Goal: Find specific page/section: Find specific page/section

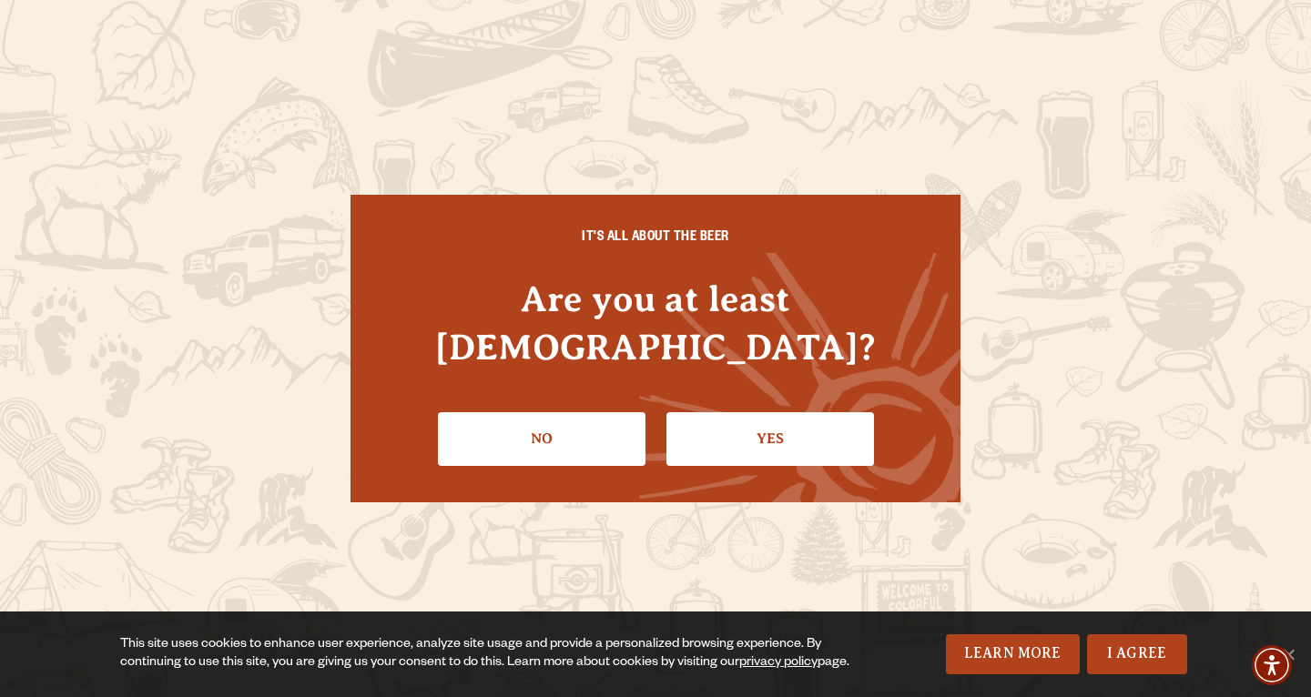
click at [830, 442] on div "IT'S ALL ABOUT THE BEER Are you at least [DEMOGRAPHIC_DATA]? No Yes" at bounding box center [655, 348] width 610 height 307
click at [801, 418] on link "Yes" at bounding box center [770, 438] width 208 height 53
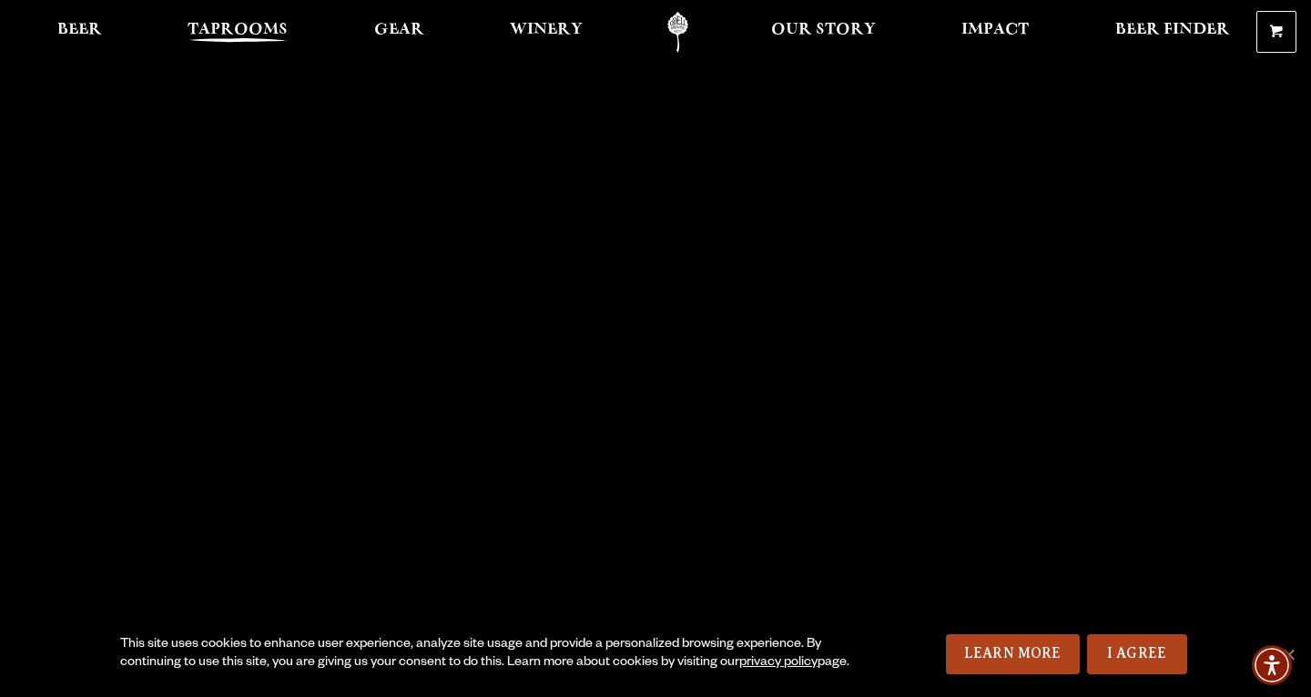
click at [222, 15] on link "Taprooms" at bounding box center [238, 32] width 124 height 41
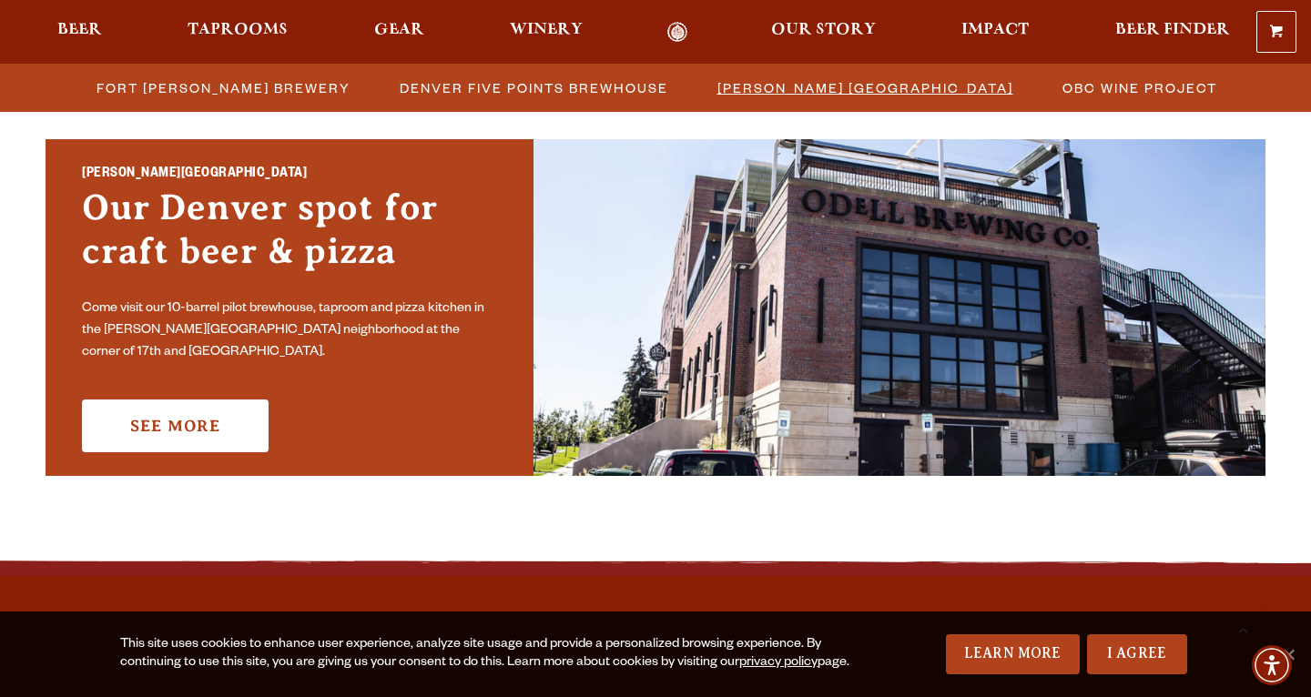
scroll to position [1269, 0]
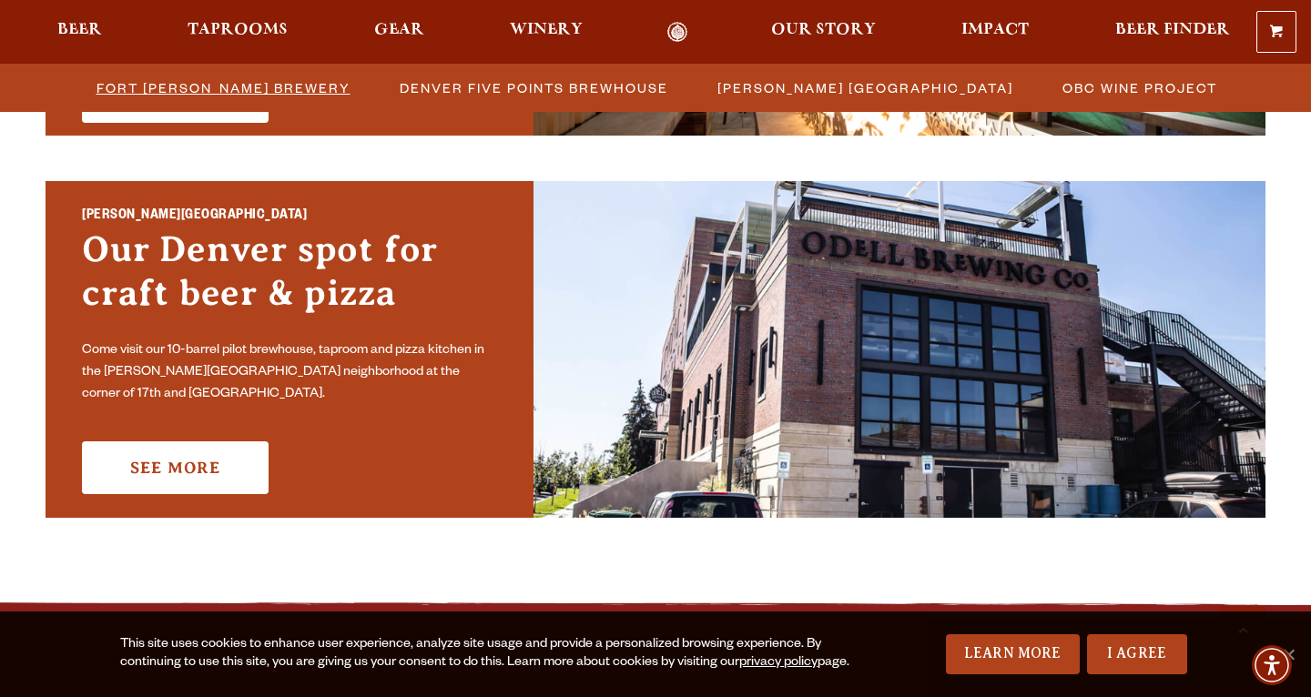
click at [296, 89] on span "Fort [PERSON_NAME] Brewery" at bounding box center [223, 88] width 254 height 26
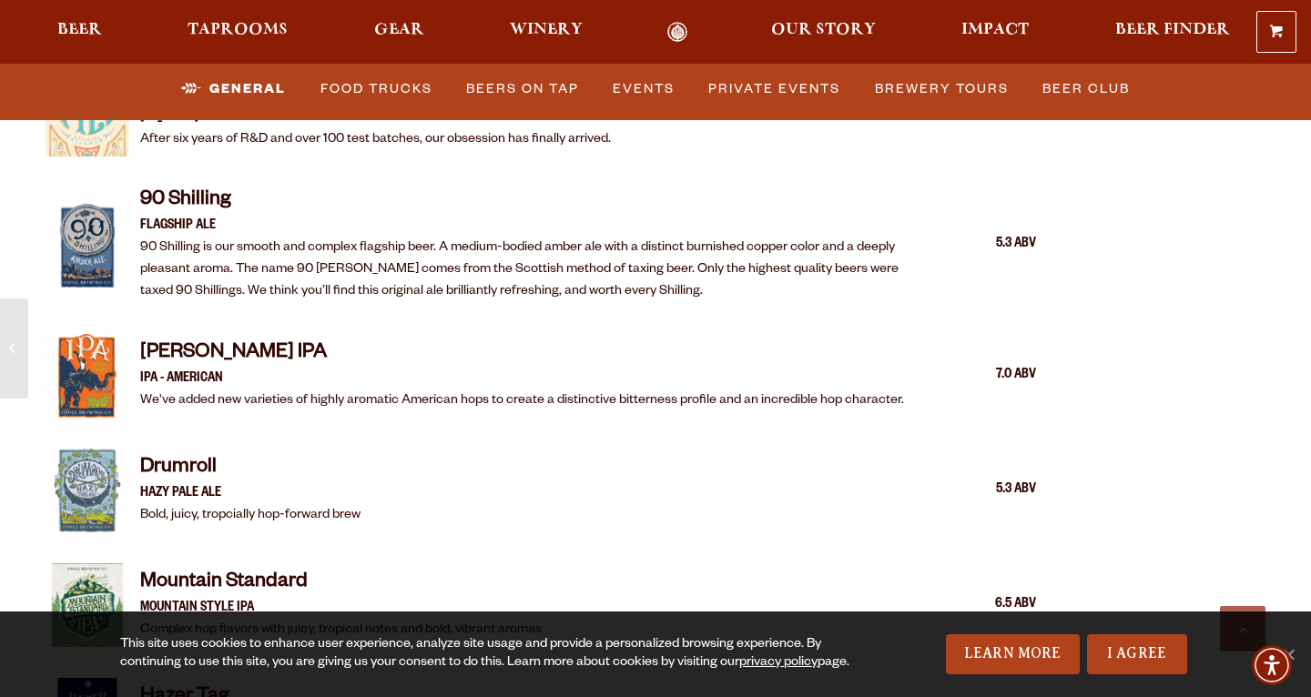
scroll to position [2202, 0]
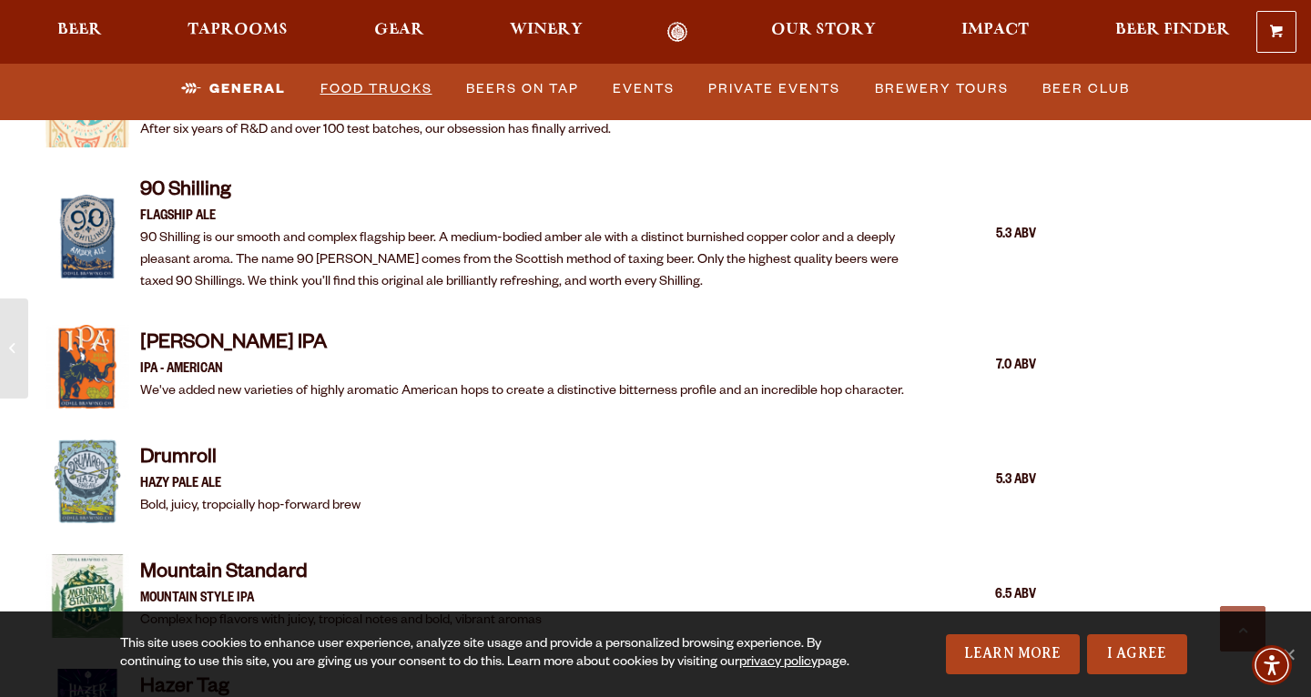
click at [375, 76] on link "Food Trucks" at bounding box center [376, 89] width 127 height 42
click at [376, 88] on link "Food Trucks" at bounding box center [360, 89] width 159 height 42
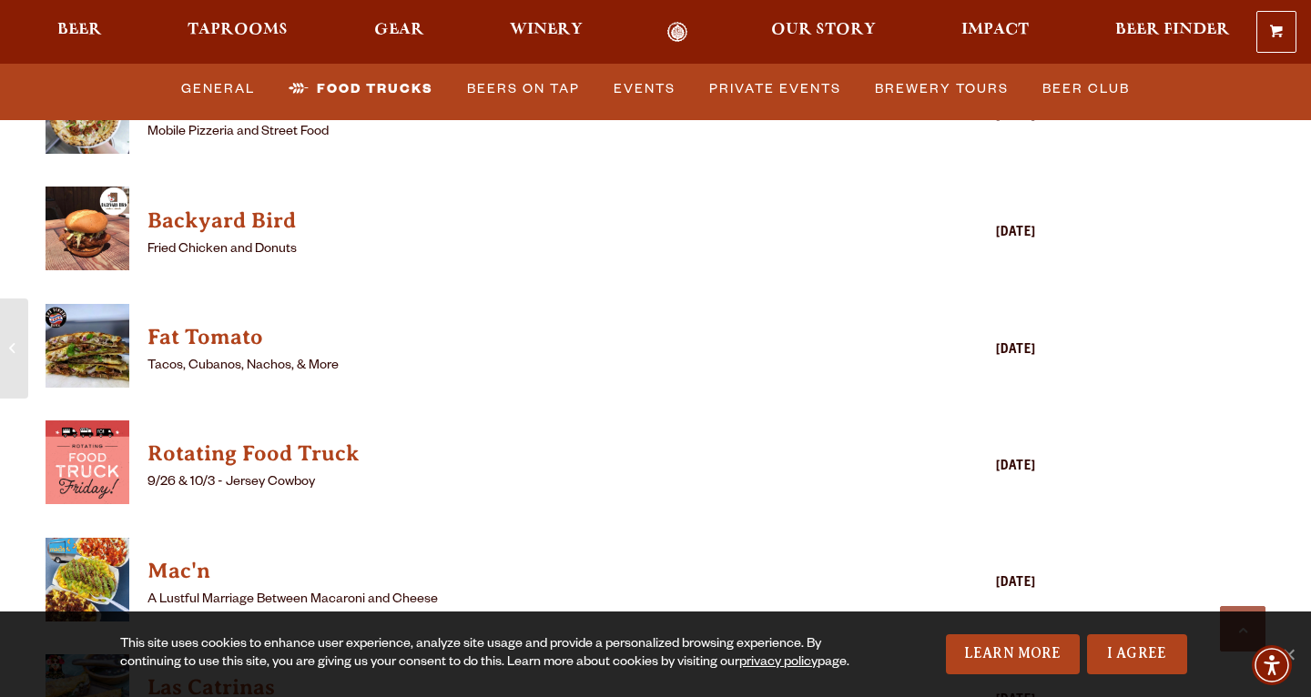
scroll to position [4270, 0]
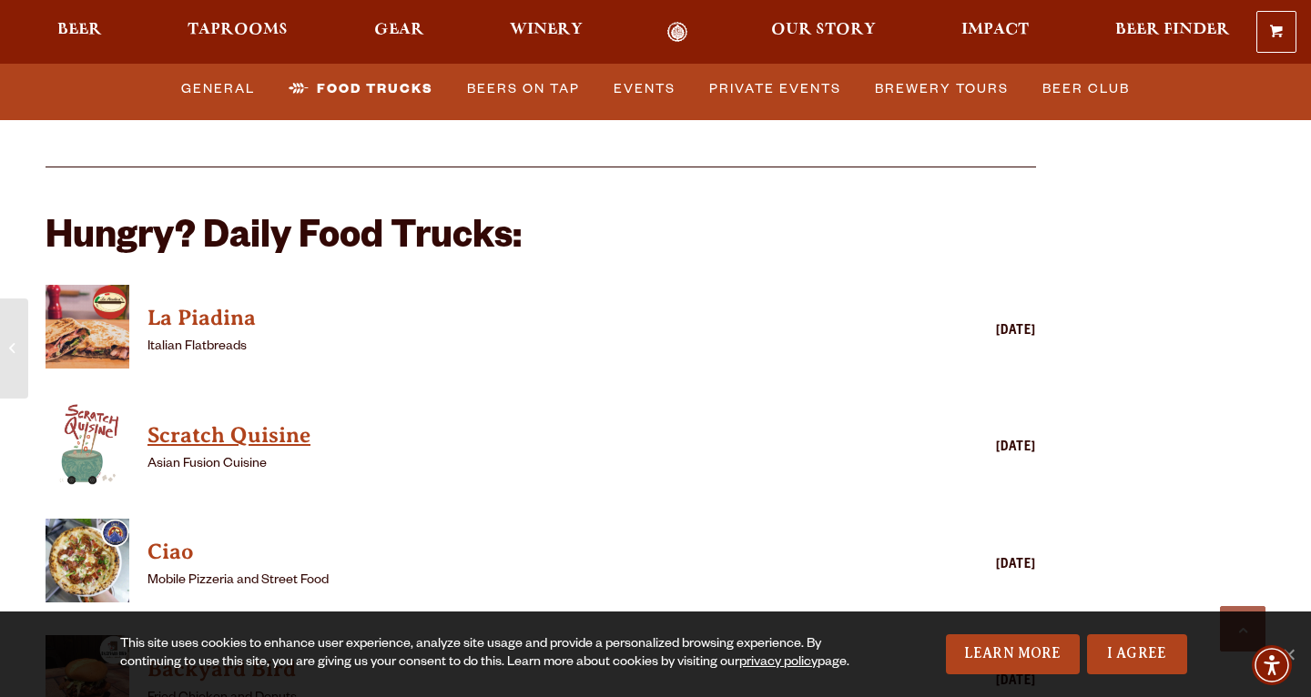
click at [250, 421] on h4 "Scratch Quisine" at bounding box center [514, 435] width 734 height 29
